Goal: Task Accomplishment & Management: Use online tool/utility

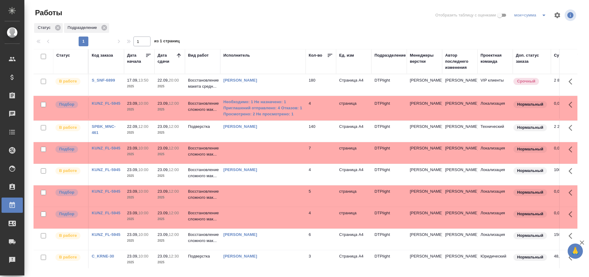
click at [240, 149] on td at bounding box center [262, 152] width 85 height 21
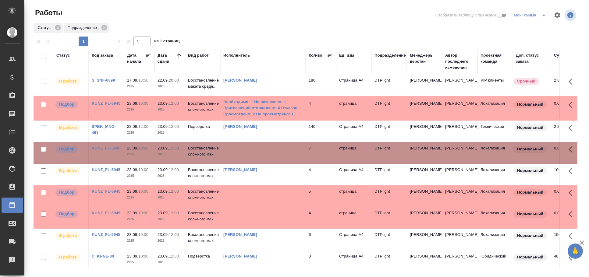
click at [240, 149] on td at bounding box center [262, 152] width 85 height 21
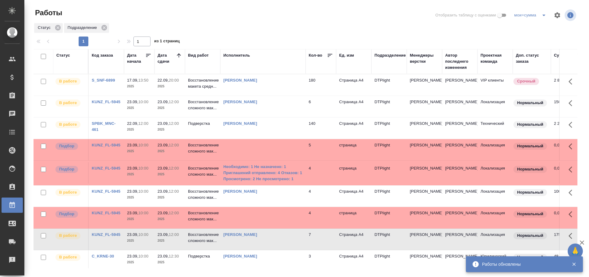
click at [271, 150] on td at bounding box center [262, 149] width 85 height 21
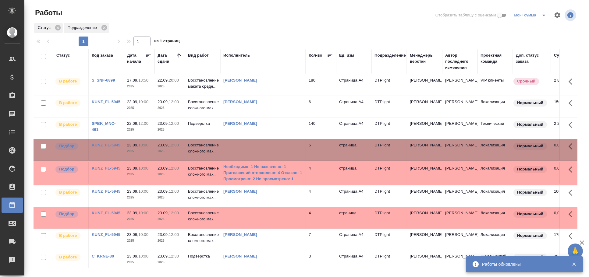
scroll to position [33, 0]
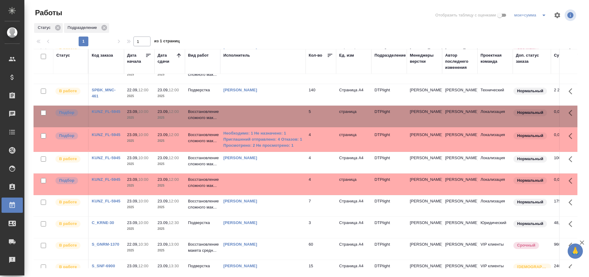
click at [277, 115] on td at bounding box center [262, 116] width 85 height 21
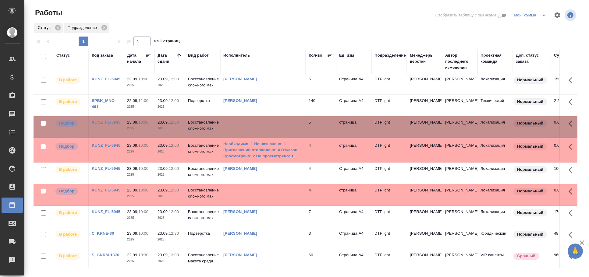
scroll to position [0, 0]
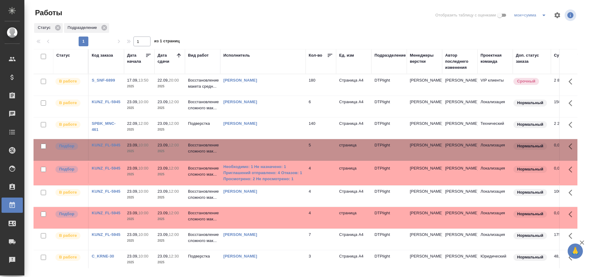
click at [322, 177] on td "4" at bounding box center [320, 172] width 30 height 21
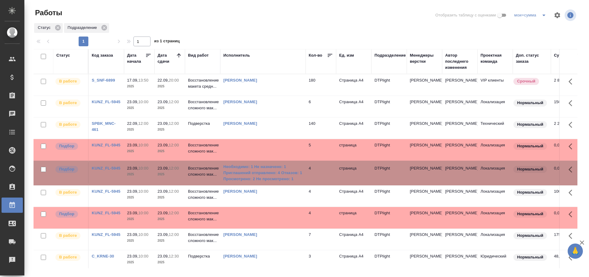
click at [322, 177] on td "4" at bounding box center [320, 172] width 30 height 21
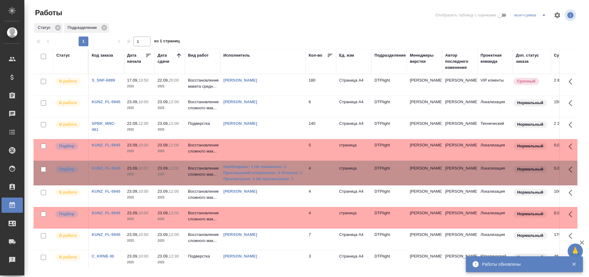
click at [247, 217] on td at bounding box center [262, 217] width 85 height 21
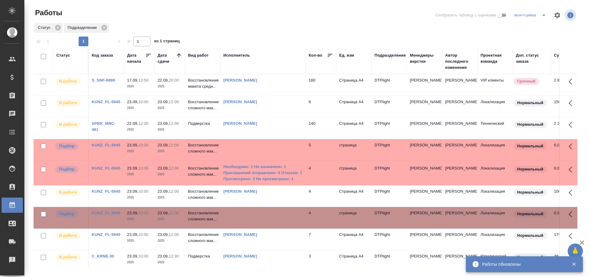
click at [247, 217] on td at bounding box center [262, 217] width 85 height 21
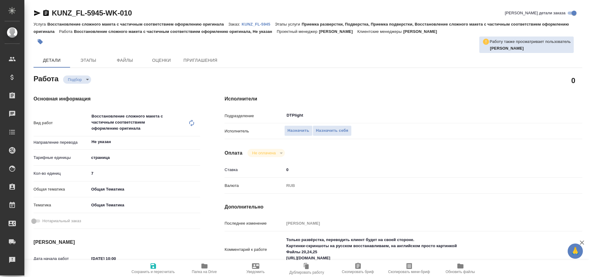
type textarea "x"
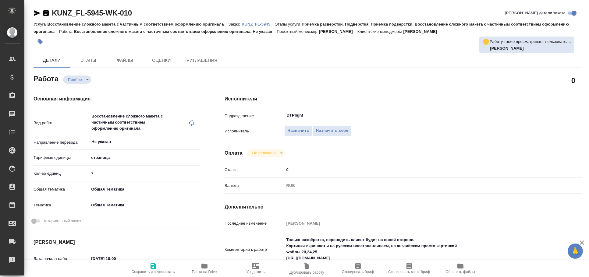
type textarea "x"
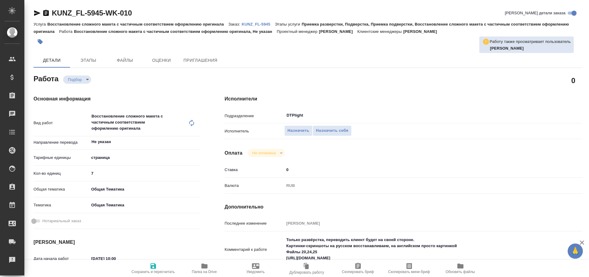
click at [36, 13] on icon "button" at bounding box center [36, 12] width 7 height 7
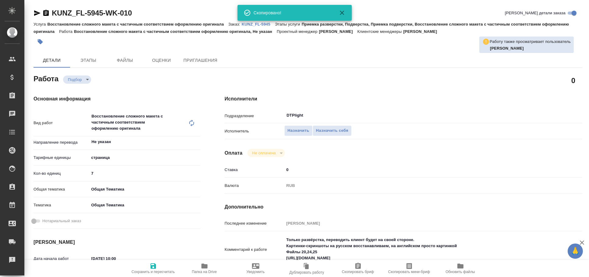
type textarea "x"
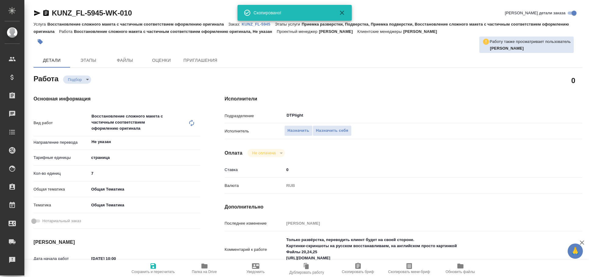
type textarea "x"
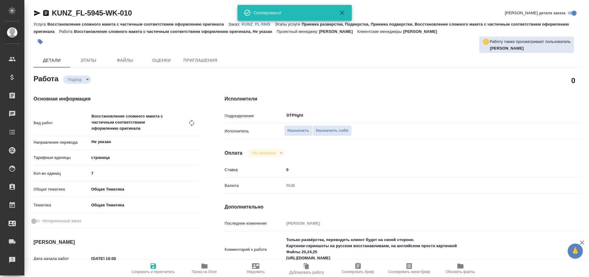
type textarea "x"
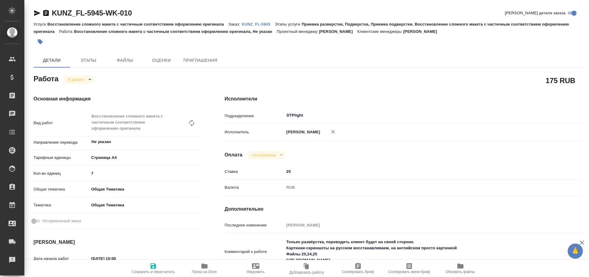
type textarea "x"
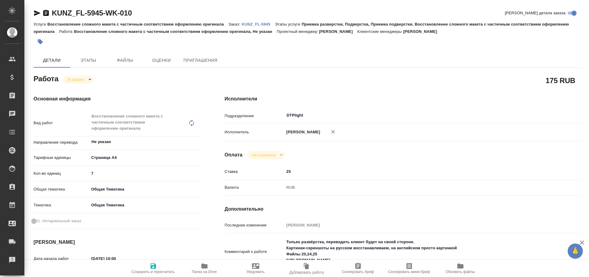
type textarea "x"
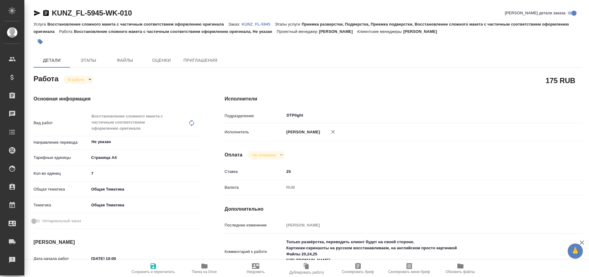
type textarea "x"
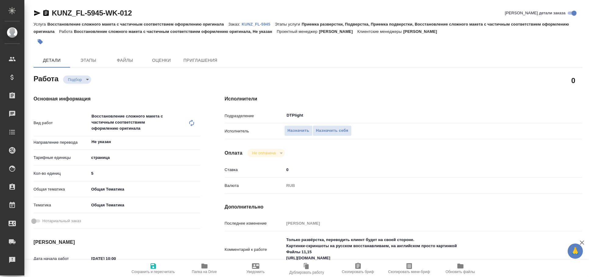
type textarea "x"
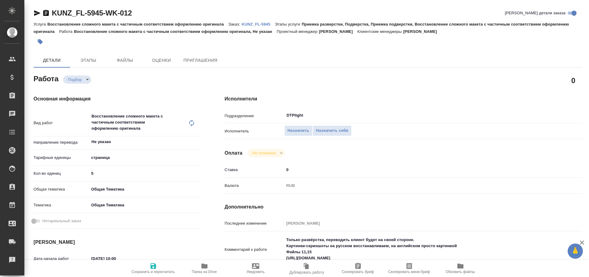
type textarea "x"
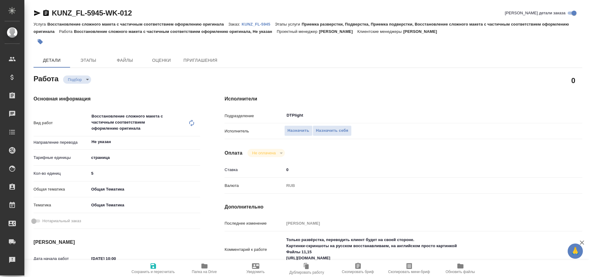
click at [35, 13] on icon "button" at bounding box center [37, 12] width 6 height 5
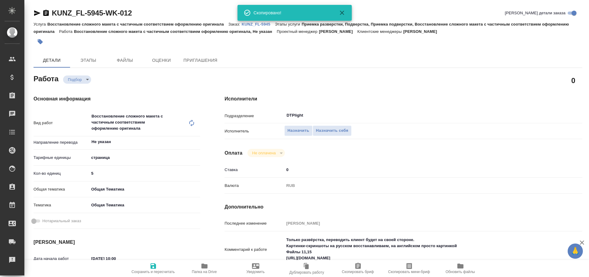
type textarea "x"
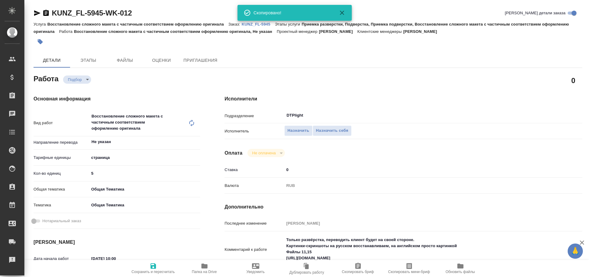
type textarea "x"
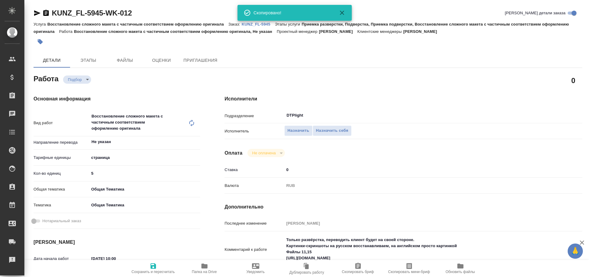
type textarea "x"
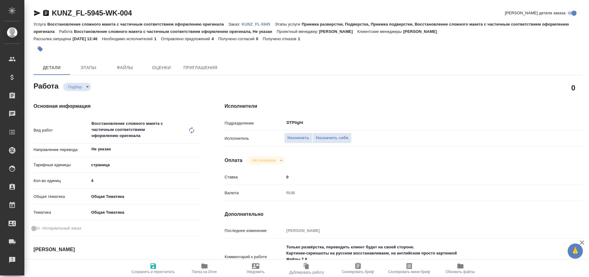
type textarea "x"
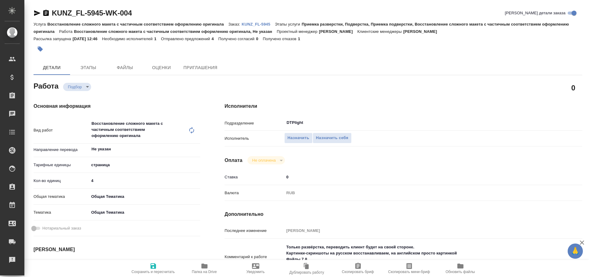
type textarea "x"
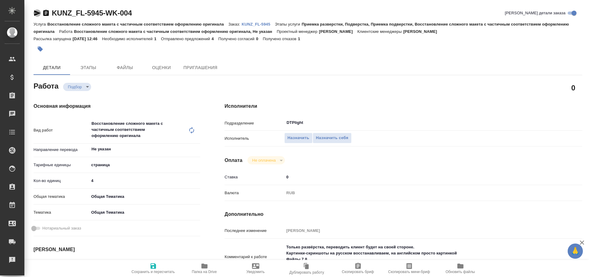
click at [37, 12] on icon "button" at bounding box center [36, 12] width 7 height 7
type textarea "x"
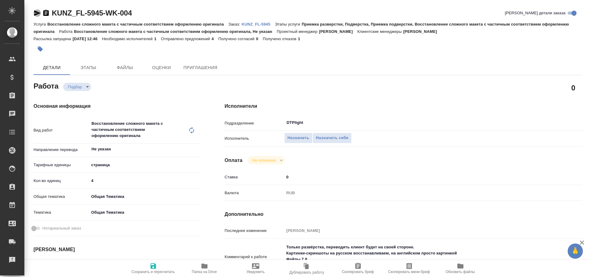
type textarea "x"
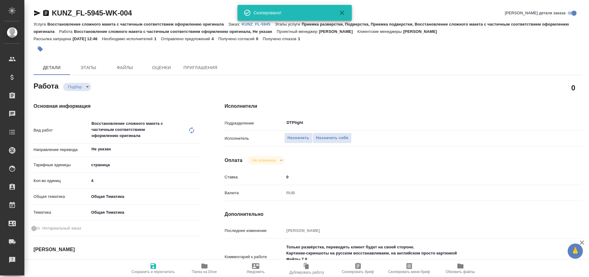
type textarea "x"
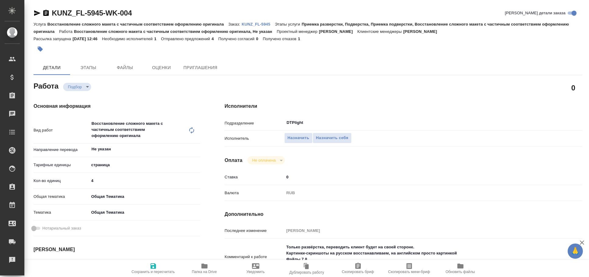
type textarea "x"
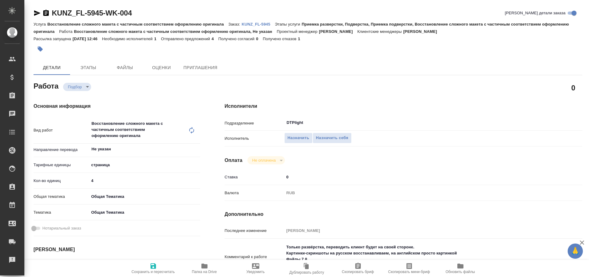
click at [38, 12] on icon "button" at bounding box center [37, 12] width 6 height 5
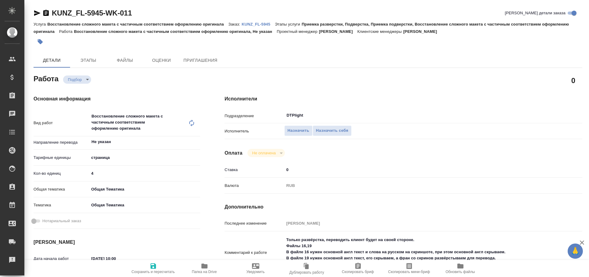
type textarea "x"
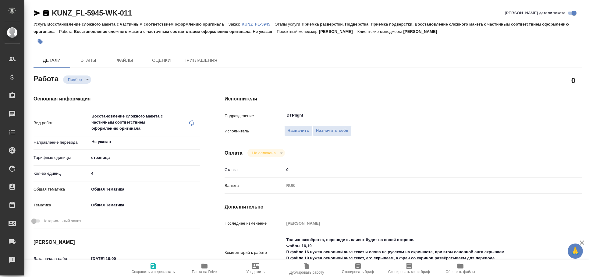
type textarea "x"
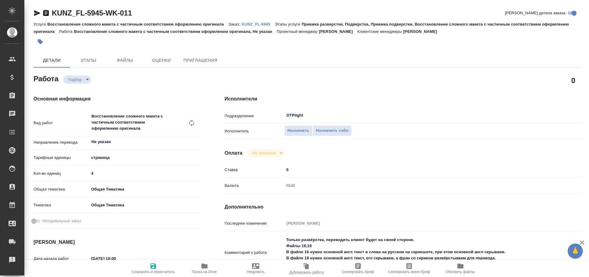
type textarea "x"
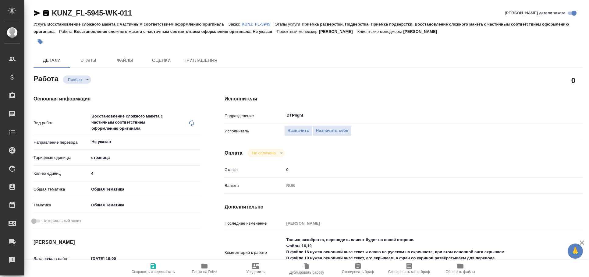
type textarea "x"
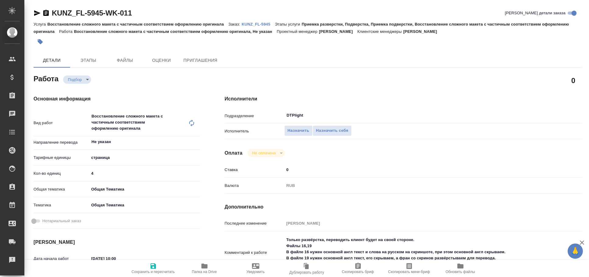
type textarea "x"
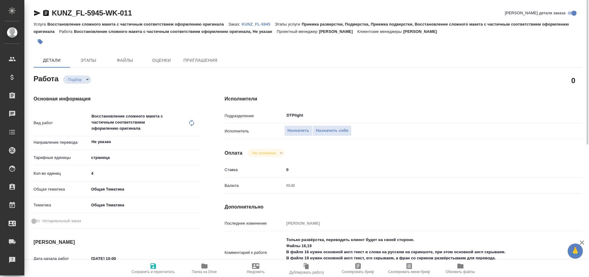
click at [36, 12] on icon "button" at bounding box center [37, 12] width 6 height 5
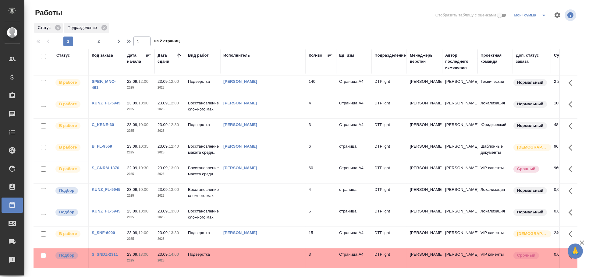
scroll to position [135, 0]
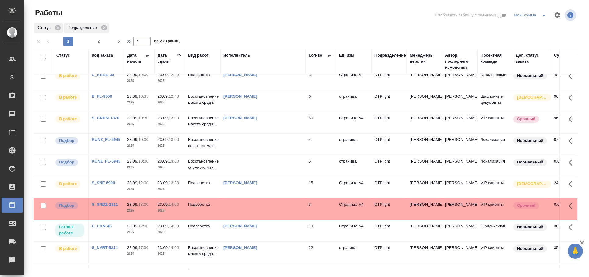
click at [289, 147] on td at bounding box center [262, 144] width 85 height 21
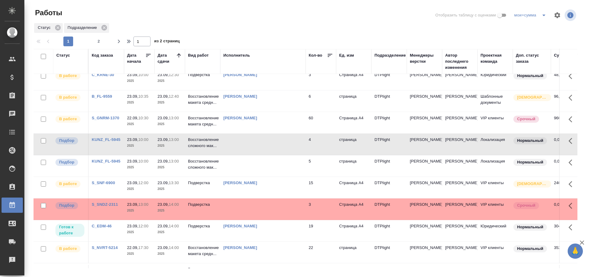
click at [286, 145] on td at bounding box center [262, 144] width 85 height 21
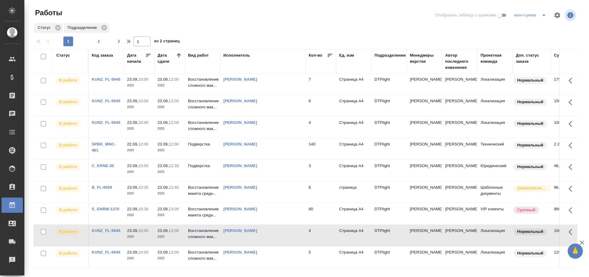
scroll to position [0, 0]
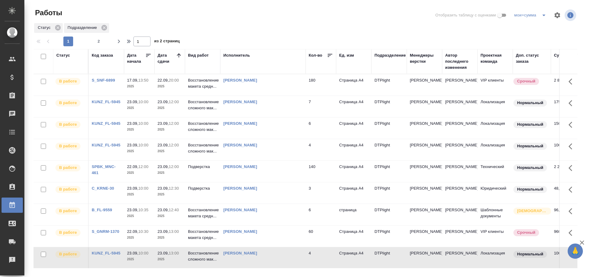
click at [55, 54] on th "Статус" at bounding box center [70, 61] width 35 height 25
click at [56, 55] on div "Статус" at bounding box center [63, 55] width 14 height 6
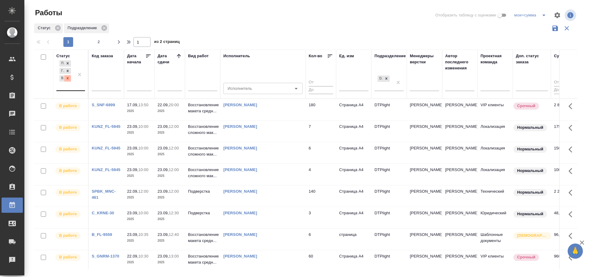
click at [70, 78] on icon at bounding box center [67, 78] width 4 height 4
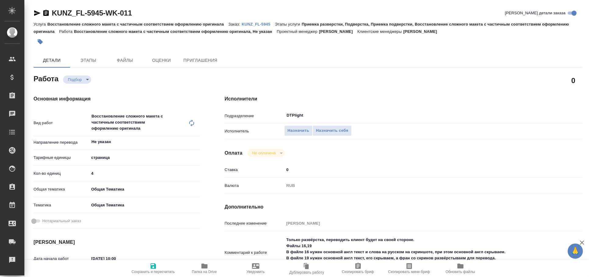
type textarea "x"
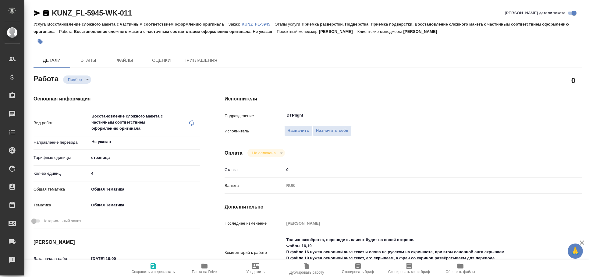
type textarea "x"
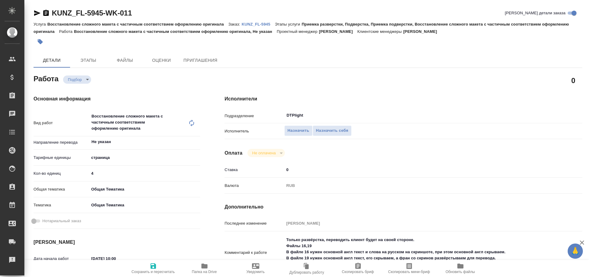
type textarea "x"
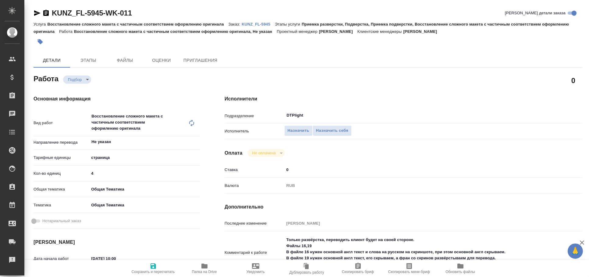
click at [38, 11] on icon "button" at bounding box center [36, 12] width 7 height 7
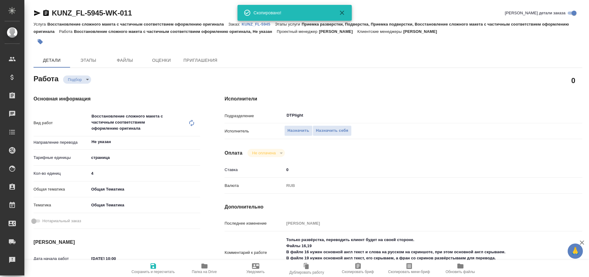
type textarea "x"
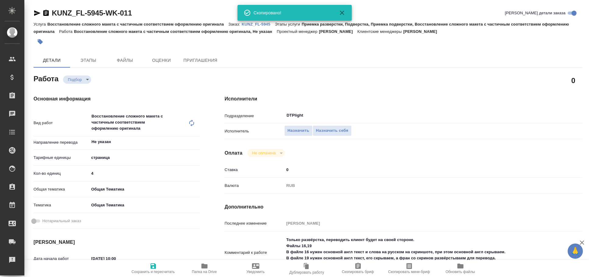
type textarea "x"
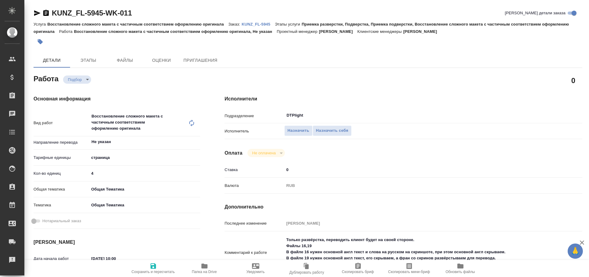
type textarea "x"
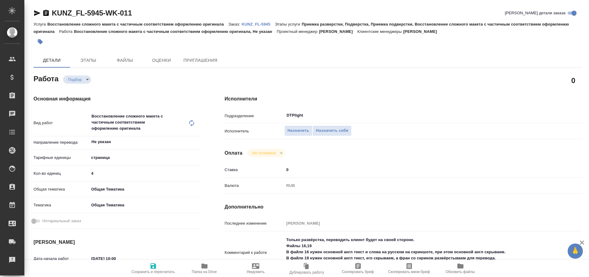
type textarea "x"
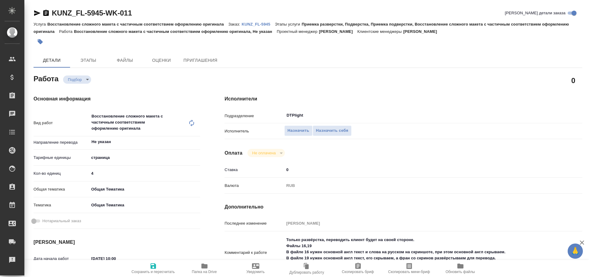
type textarea "x"
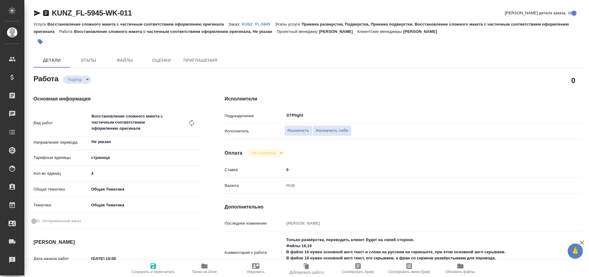
type textarea "x"
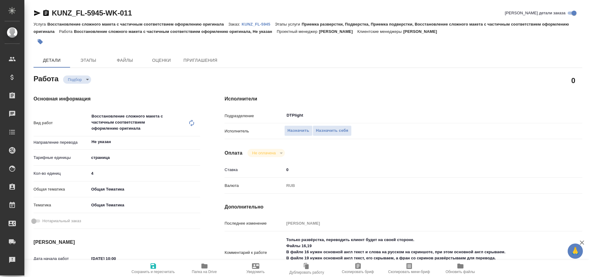
type textarea "x"
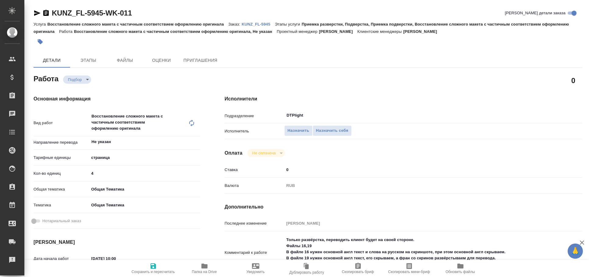
type textarea "x"
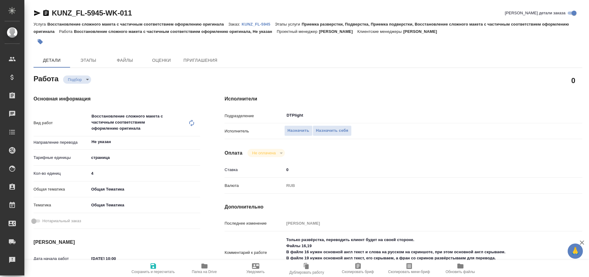
type textarea "x"
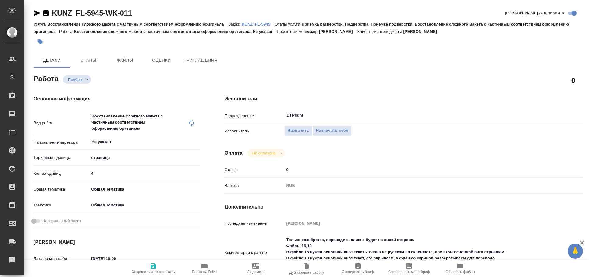
type textarea "x"
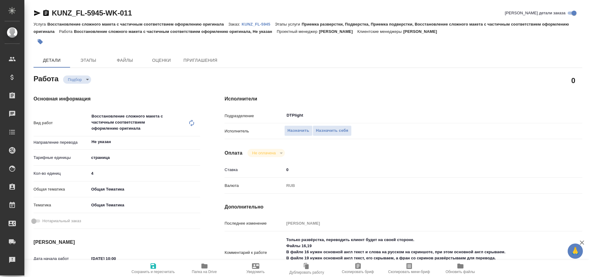
type textarea "x"
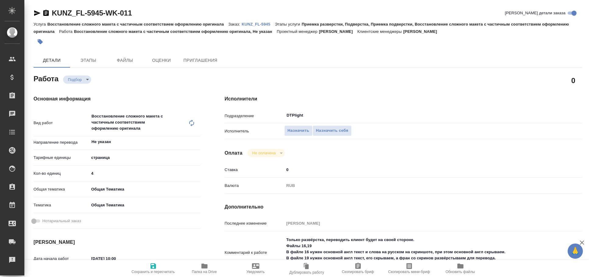
type textarea "x"
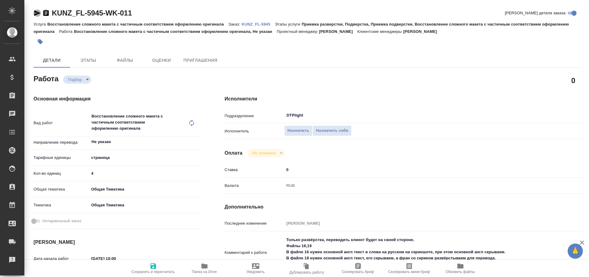
click at [37, 13] on icon "button" at bounding box center [36, 12] width 7 height 7
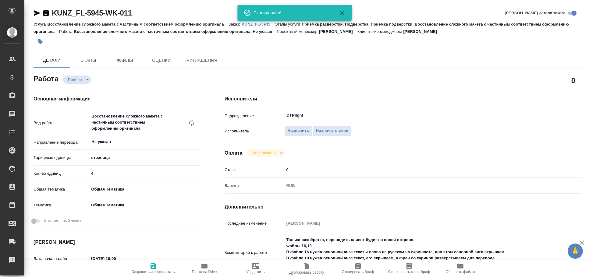
type textarea "x"
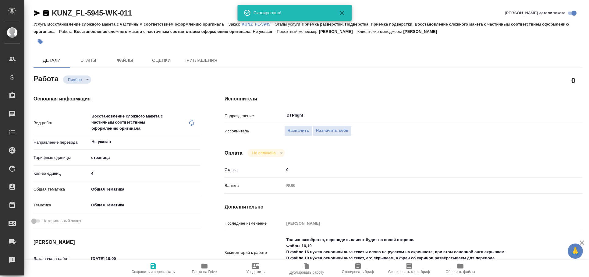
type textarea "x"
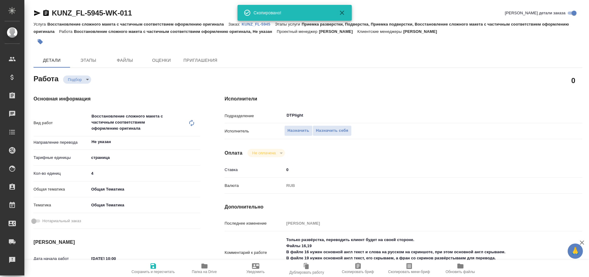
type textarea "x"
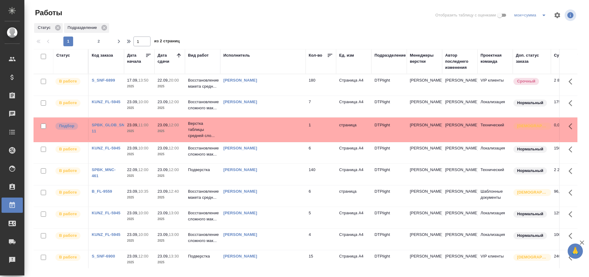
click at [248, 119] on td at bounding box center [262, 129] width 85 height 21
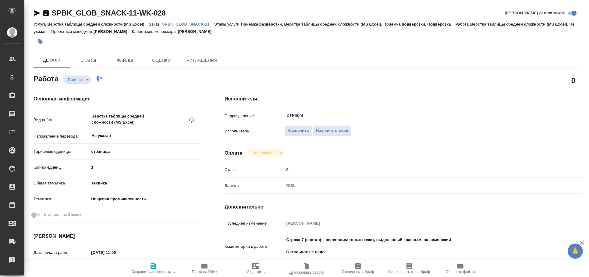
type textarea "x"
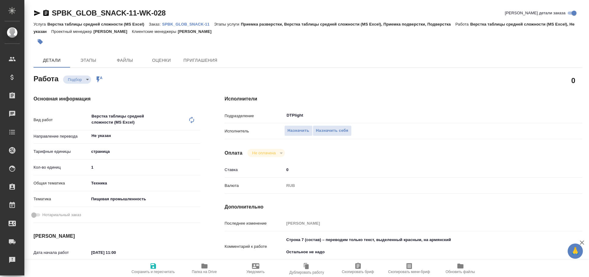
type textarea "x"
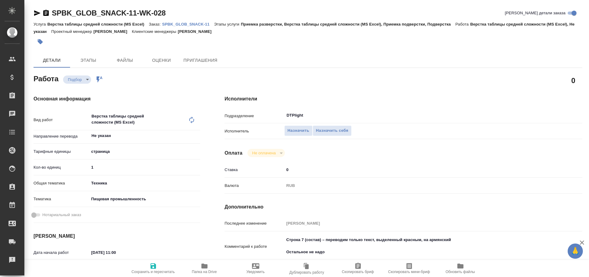
type textarea "x"
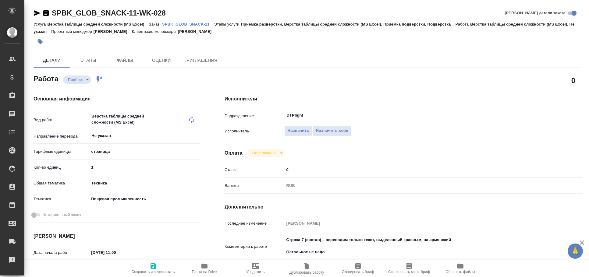
type textarea "x"
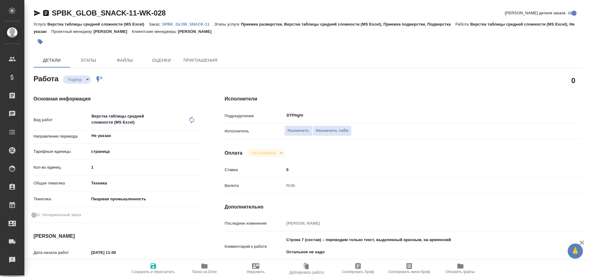
type textarea "x"
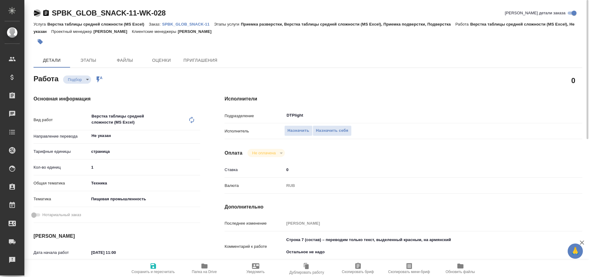
click at [34, 13] on icon "button" at bounding box center [36, 12] width 7 height 7
click at [38, 12] on icon "button" at bounding box center [37, 12] width 6 height 5
click at [207, 264] on icon "button" at bounding box center [204, 265] width 7 height 7
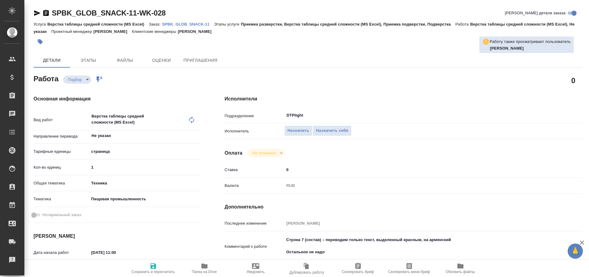
type textarea "x"
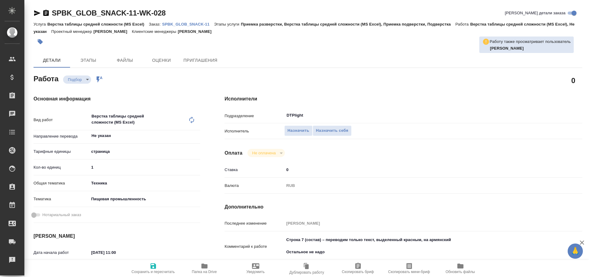
type textarea "x"
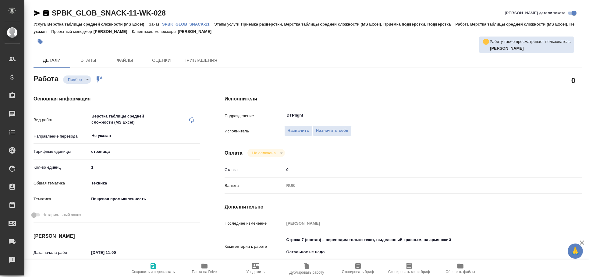
type textarea "x"
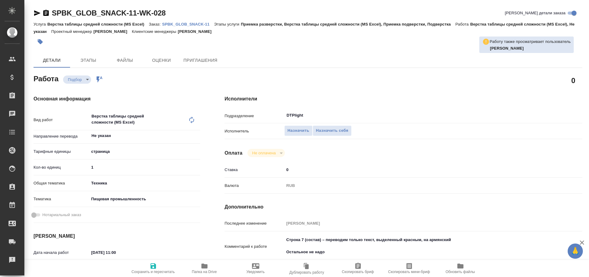
type textarea "x"
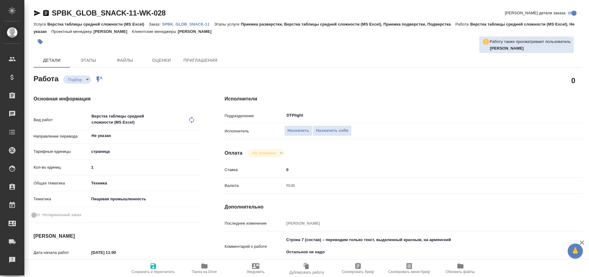
type textarea "x"
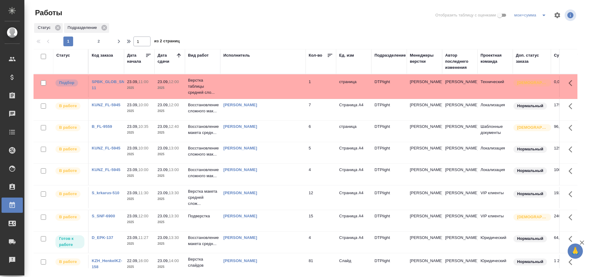
click at [111, 79] on link "SPBK_GLOB_SNACK-11" at bounding box center [113, 84] width 43 height 11
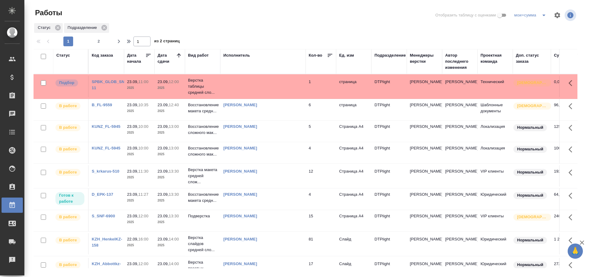
click at [244, 93] on td at bounding box center [262, 86] width 85 height 21
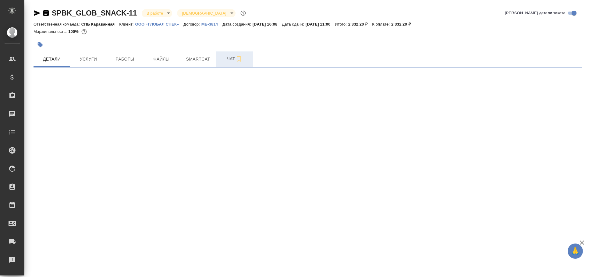
select select "RU"
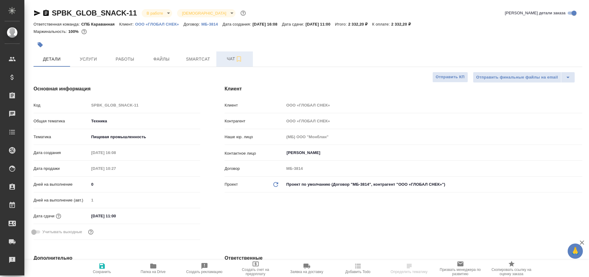
type textarea "x"
click at [224, 62] on span "Чат" at bounding box center [234, 59] width 29 height 8
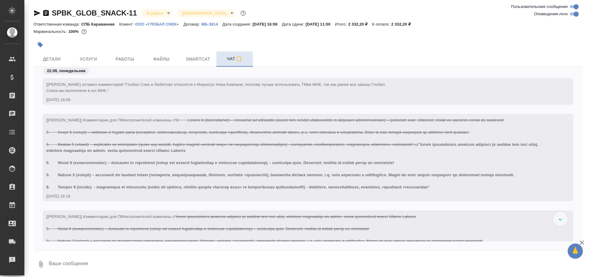
scroll to position [1653, 0]
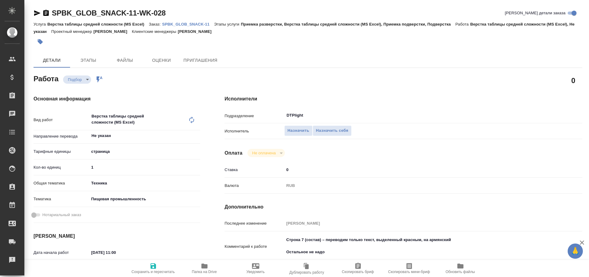
type textarea "x"
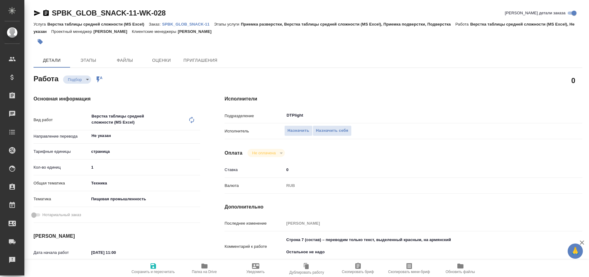
type textarea "x"
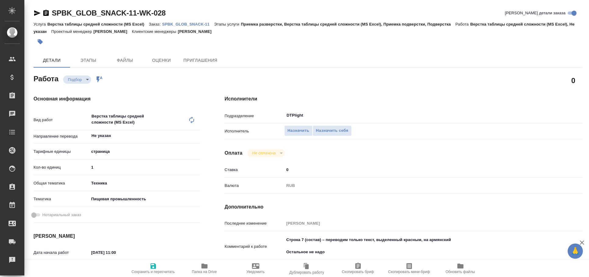
type textarea "x"
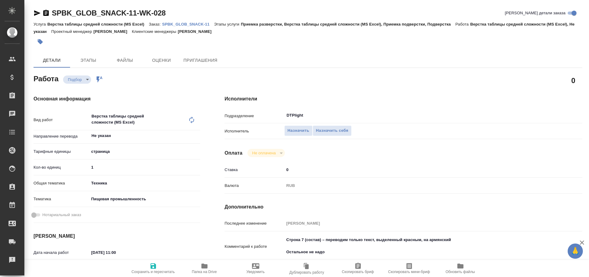
click at [39, 13] on icon "button" at bounding box center [37, 12] width 6 height 5
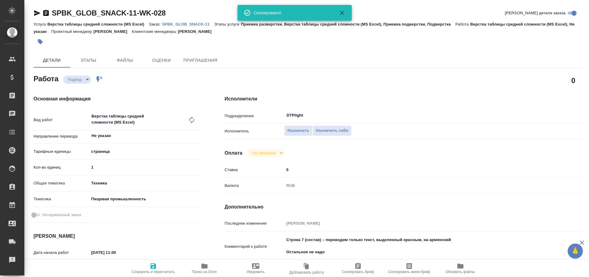
type textarea "x"
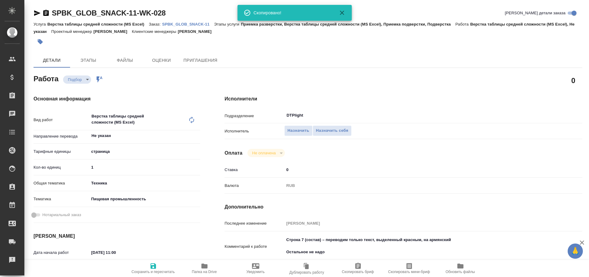
type textarea "x"
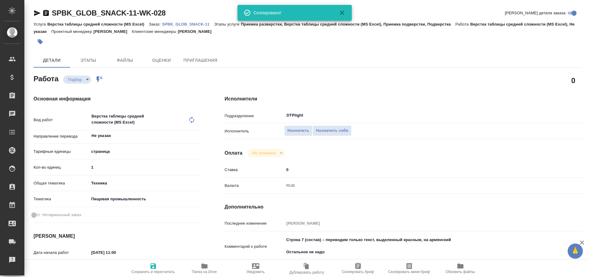
type textarea "x"
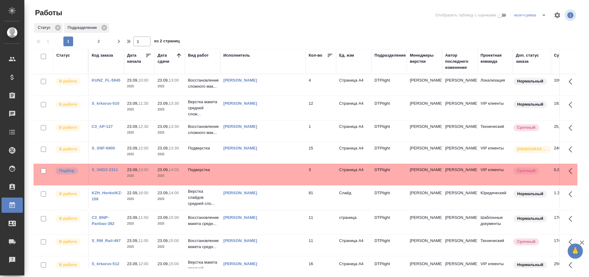
click at [259, 176] on td at bounding box center [262, 174] width 85 height 21
